Goal: Answer question/provide support: Share knowledge or assist other users

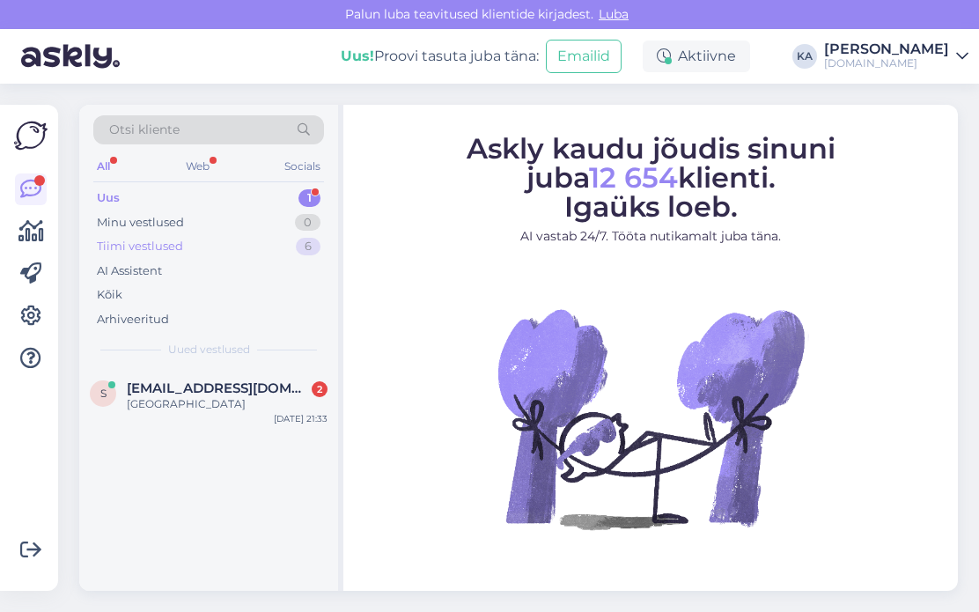
click at [182, 242] on div "Tiimi vestlused 6" at bounding box center [208, 246] width 231 height 25
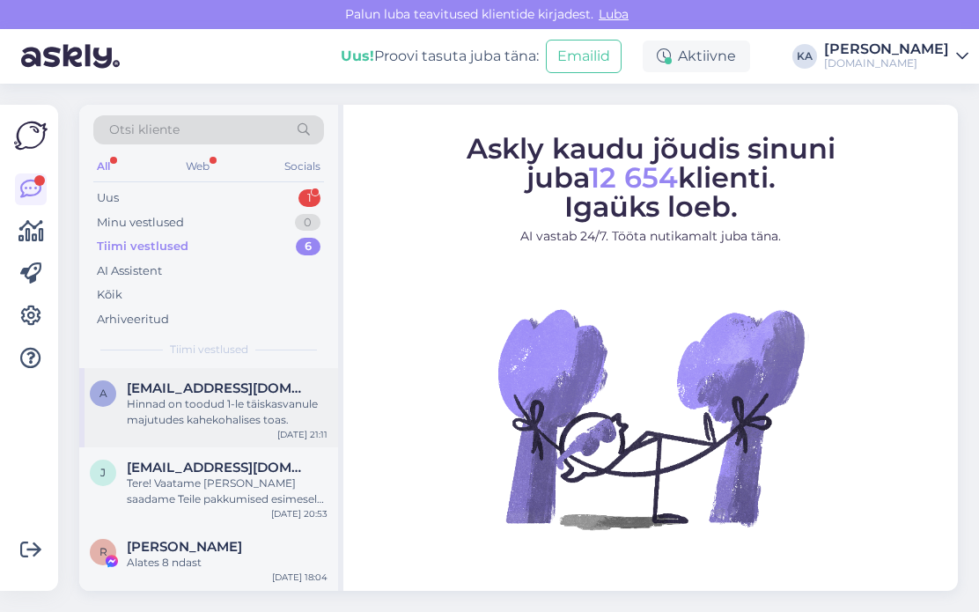
click at [212, 411] on div "Hinnad on toodud 1-le täiskasvanule majutudes kahekohalises toas." at bounding box center [227, 412] width 201 height 32
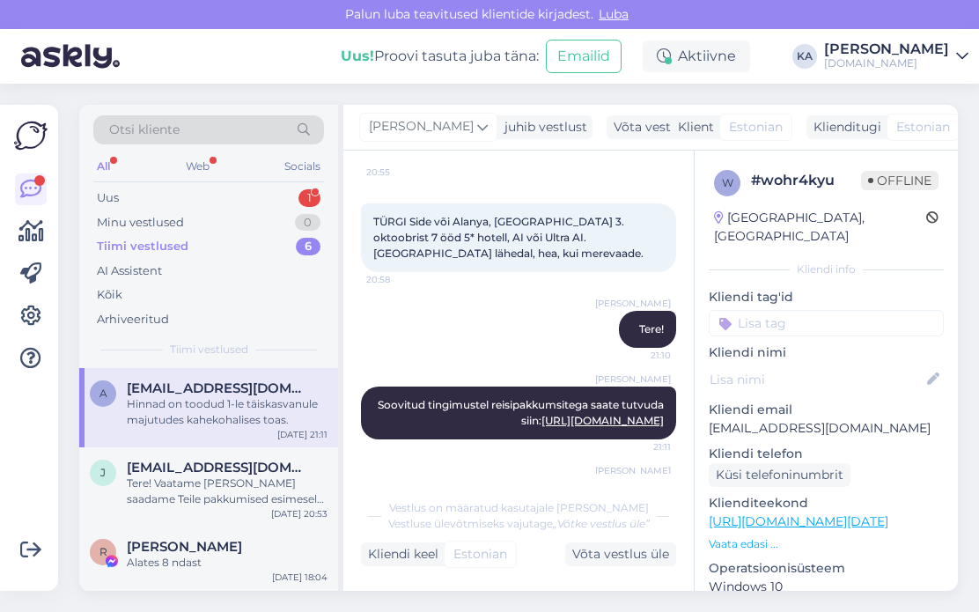
scroll to position [209, 0]
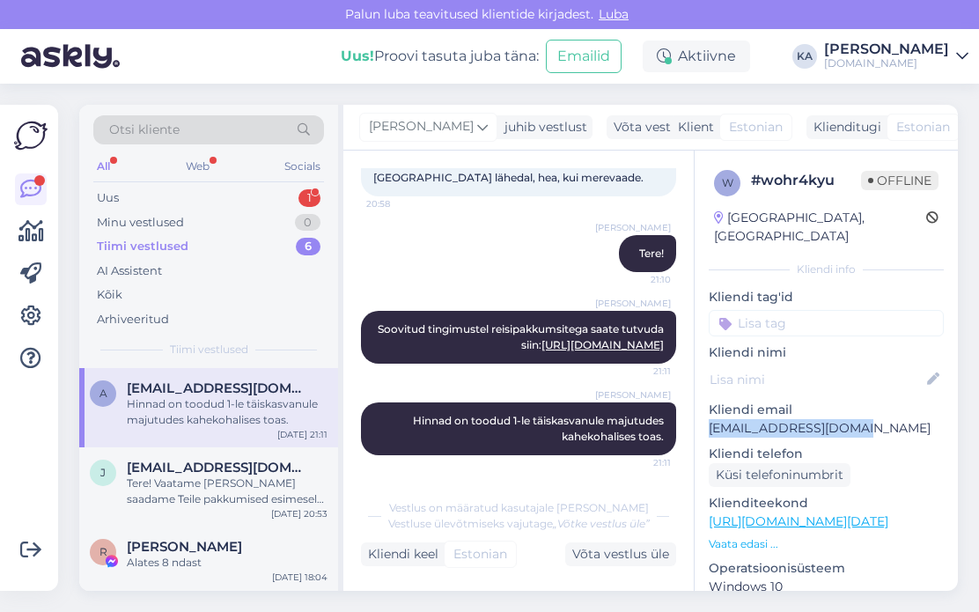
drag, startPoint x: 850, startPoint y: 411, endPoint x: 704, endPoint y: 410, distance: 146.1
click at [704, 410] on div "w # wohr4kyu Offline [GEOGRAPHIC_DATA], [GEOGRAPHIC_DATA] Kliendi info Kliendi …" at bounding box center [826, 522] width 263 height 742
copy p "[EMAIL_ADDRESS][DOMAIN_NAME]"
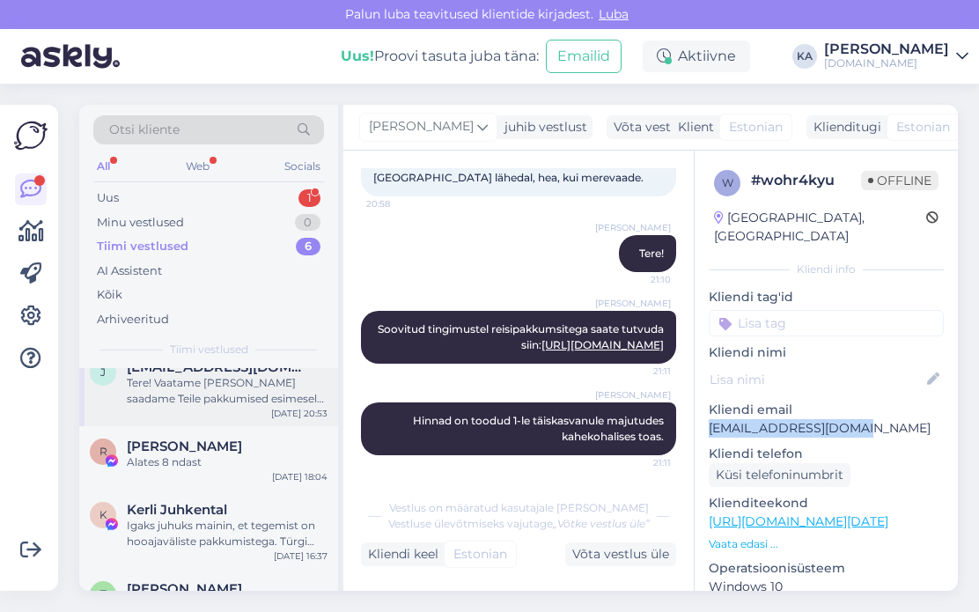
scroll to position [44, 0]
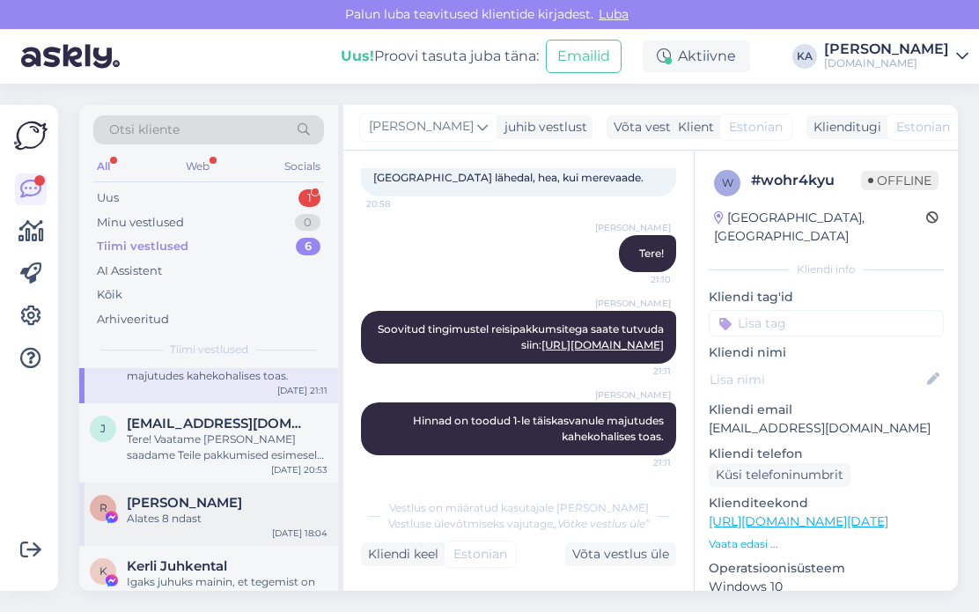
click at [234, 513] on div "Alates 8 ndast" at bounding box center [227, 519] width 201 height 16
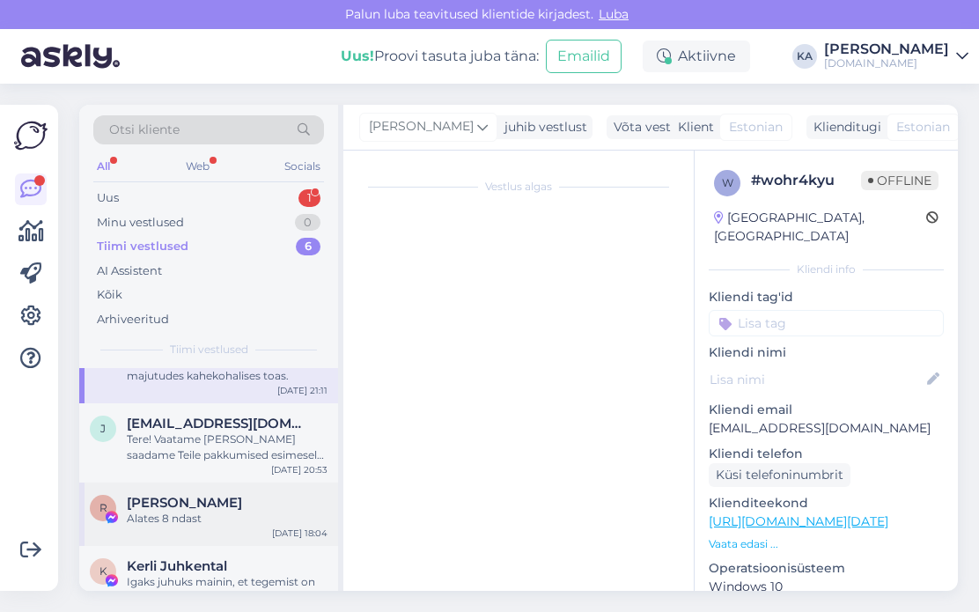
scroll to position [5817, 0]
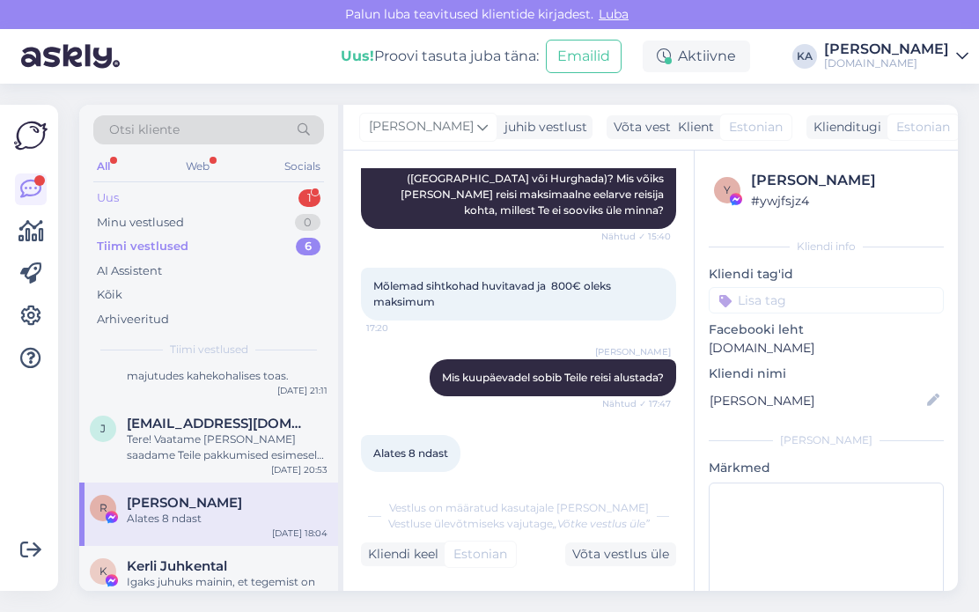
click at [138, 197] on div "Uus 1" at bounding box center [208, 198] width 231 height 25
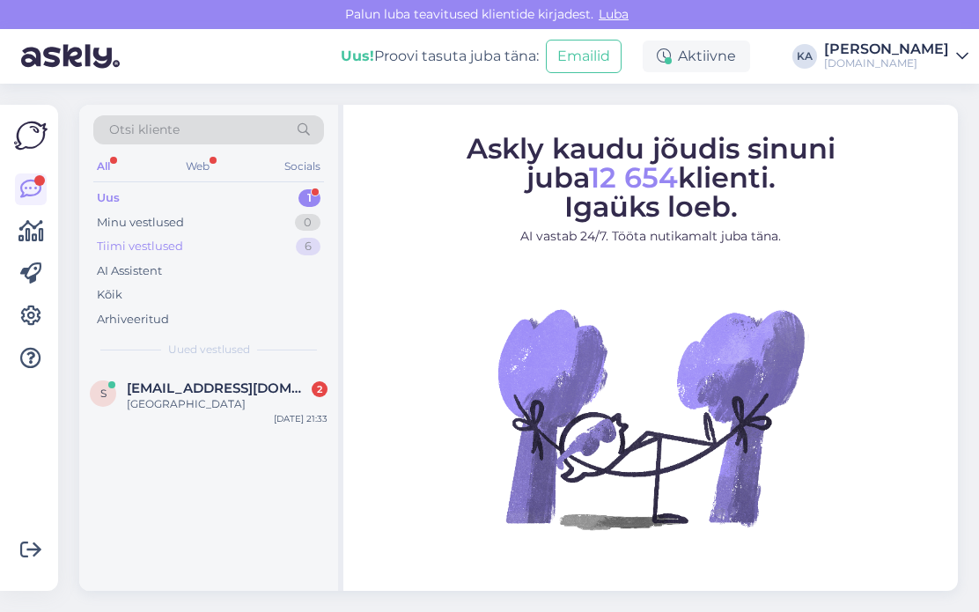
click at [141, 246] on div "Tiimi vestlused" at bounding box center [140, 247] width 86 height 18
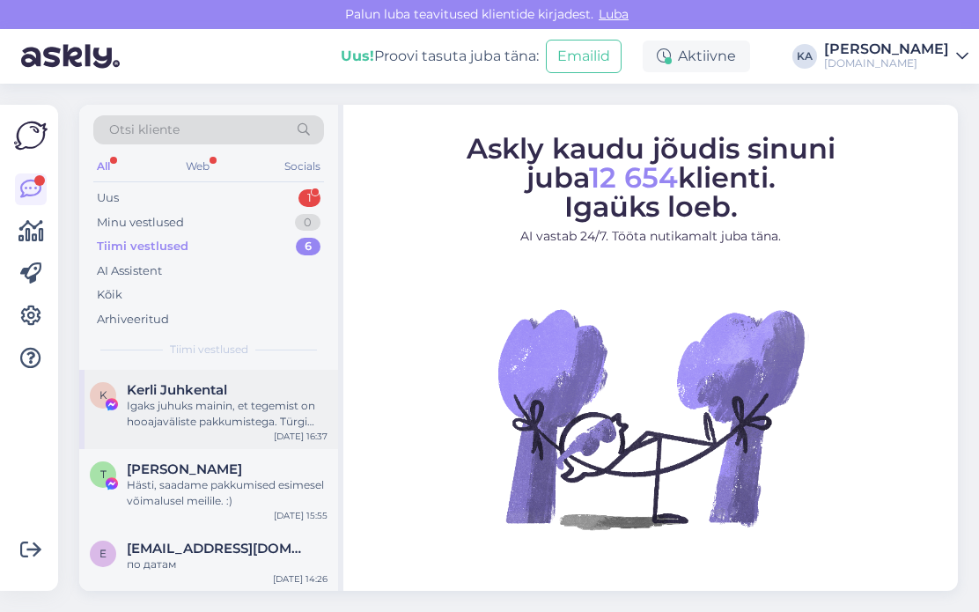
scroll to position [132, 0]
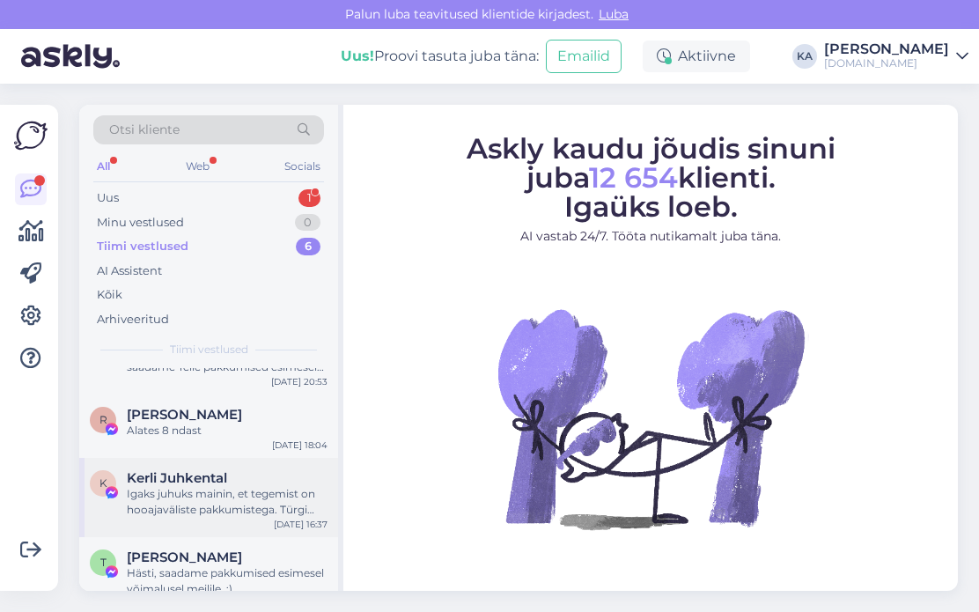
click at [239, 467] on div "K Kerli Juhkental Igaks juhuks mainin, et tegemist on hooajaväliste pakkumisteg…" at bounding box center [208, 497] width 259 height 79
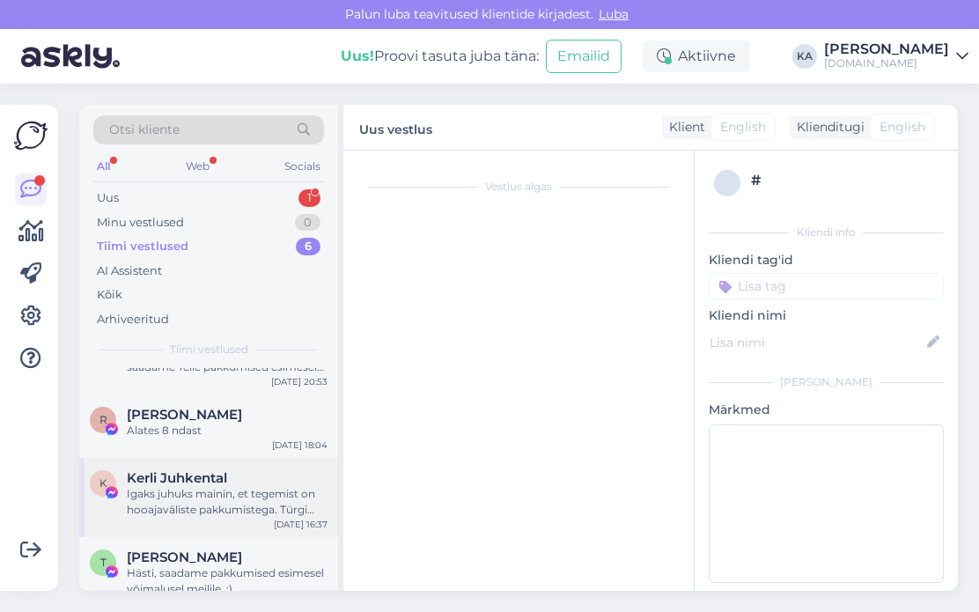
scroll to position [1292, 0]
